Goal: Information Seeking & Learning: Learn about a topic

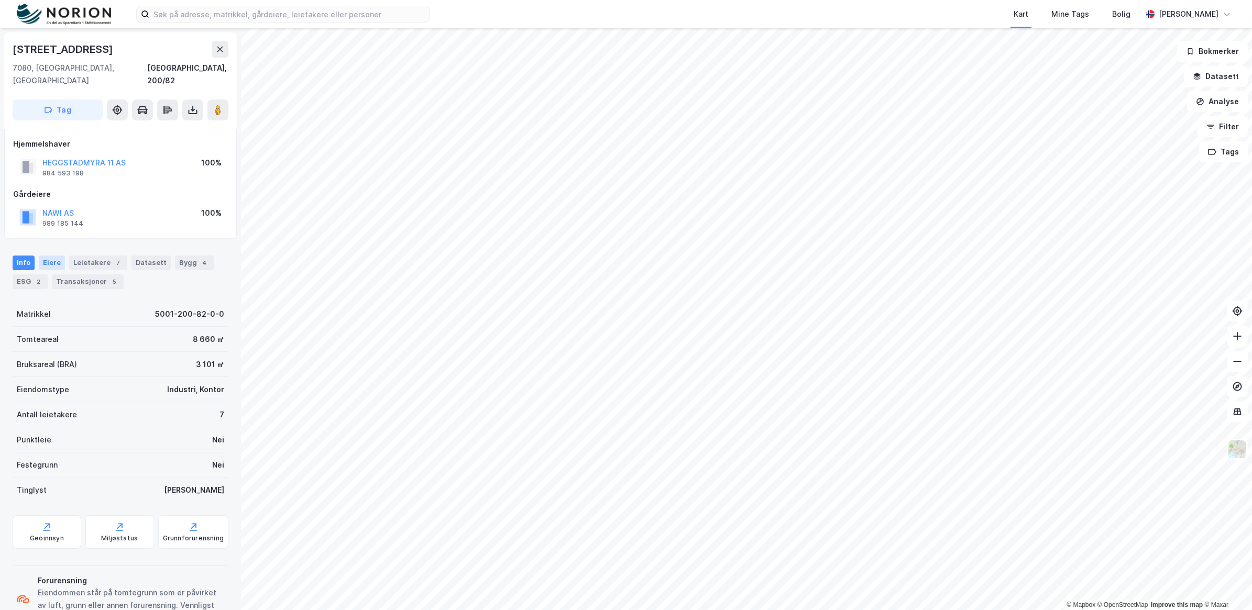
click at [52, 256] on div "Eiere" at bounding box center [52, 263] width 26 height 15
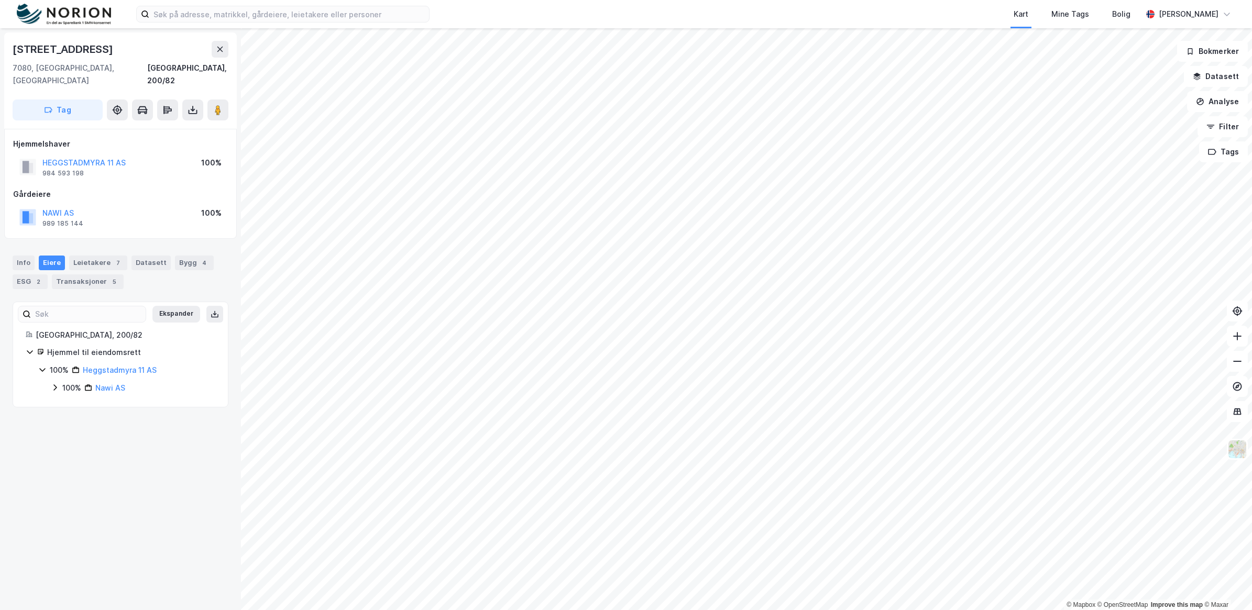
click at [55, 384] on icon at bounding box center [55, 388] width 8 height 8
click at [103, 256] on div "Leietakere 7" at bounding box center [98, 263] width 58 height 15
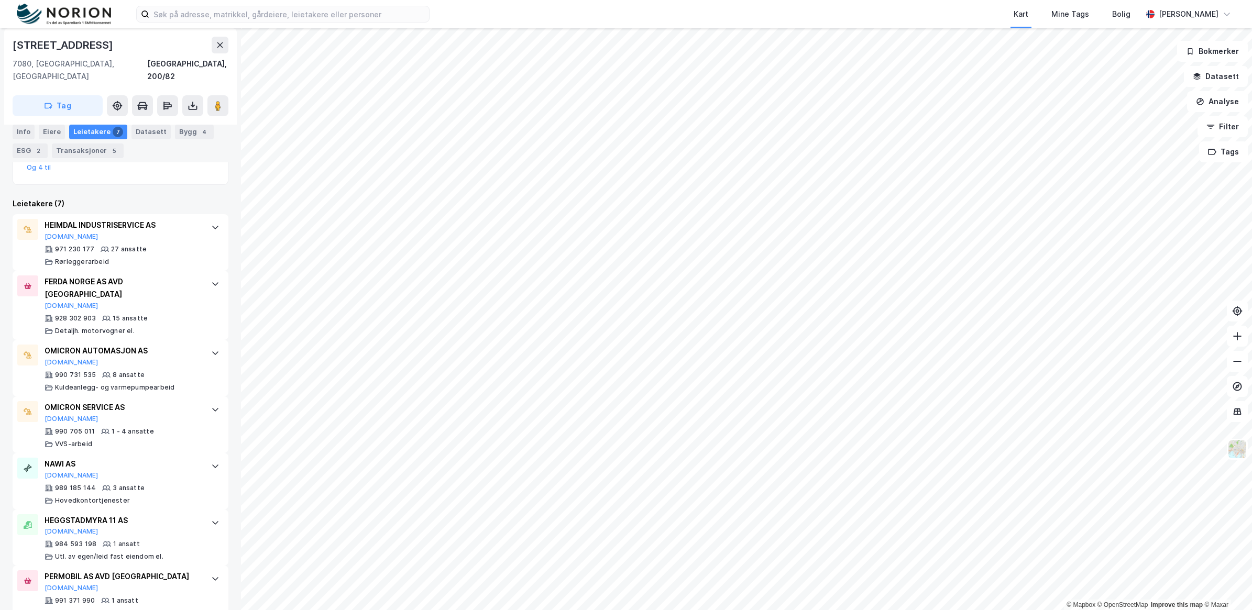
scroll to position [276, 0]
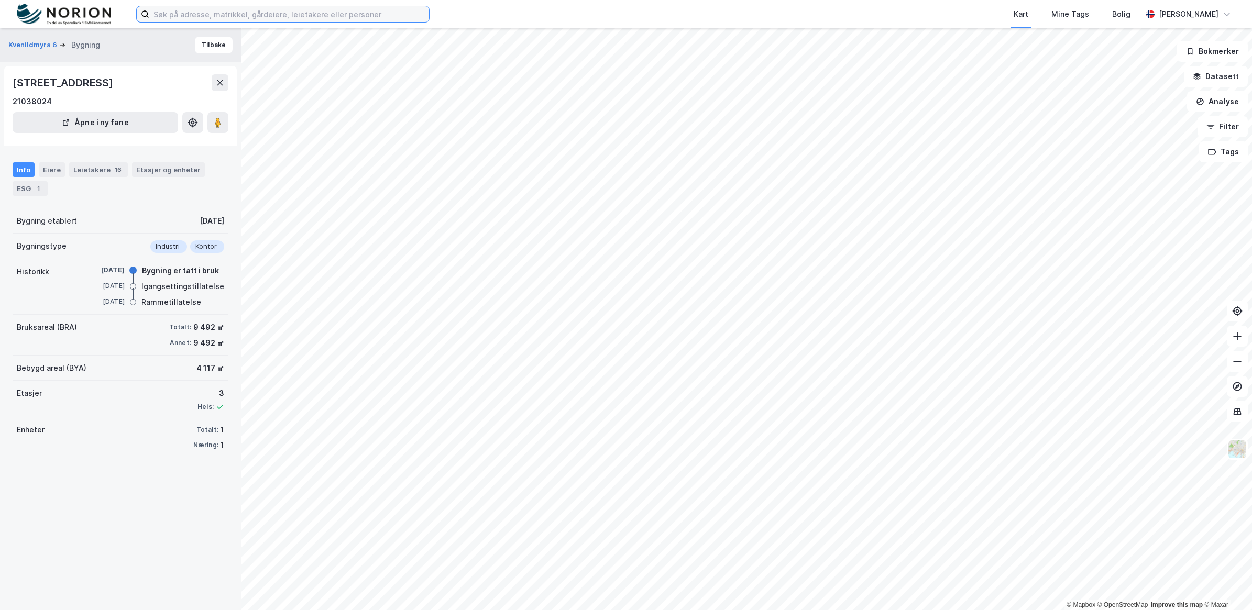
click at [286, 11] on input at bounding box center [289, 14] width 280 height 16
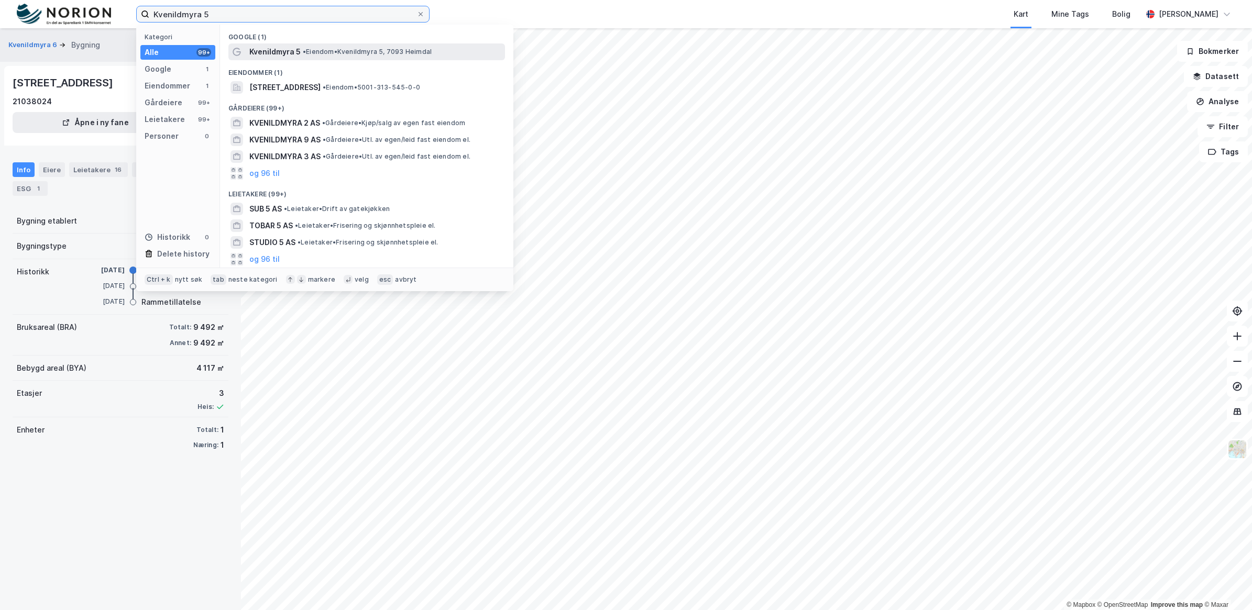
type input "Kvenildmyra 5"
click at [305, 51] on span "•" at bounding box center [304, 52] width 3 height 8
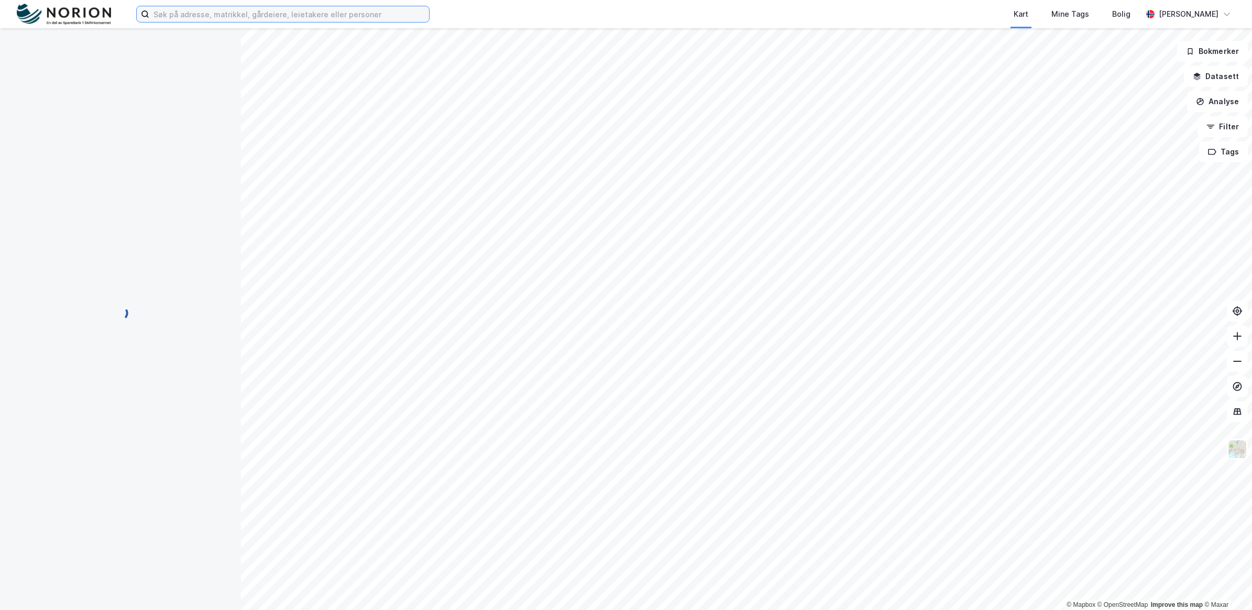
click at [207, 17] on input at bounding box center [289, 14] width 280 height 16
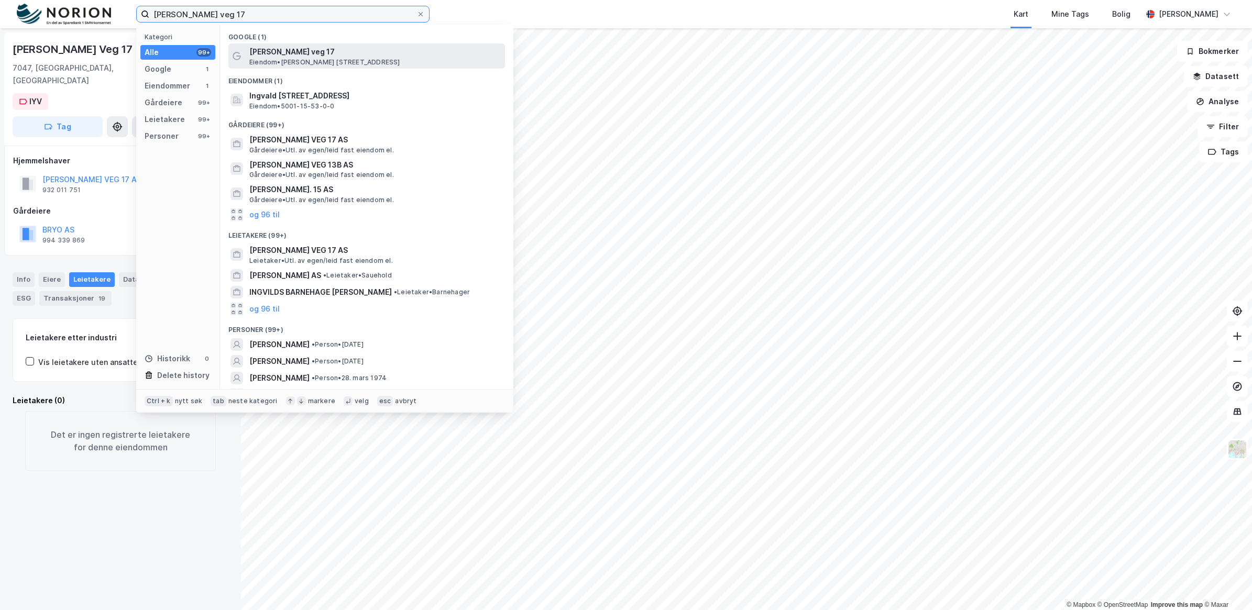
type input "Ingvald ystgaards veg 17"
click at [308, 52] on span "Ingvald Ystgaards veg 17" at bounding box center [374, 52] width 251 height 13
